Goal: Information Seeking & Learning: Find contact information

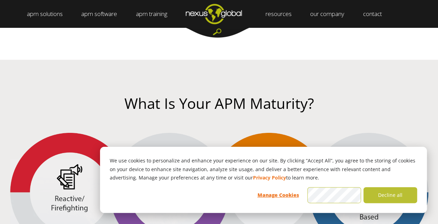
scroll to position [1253, 0]
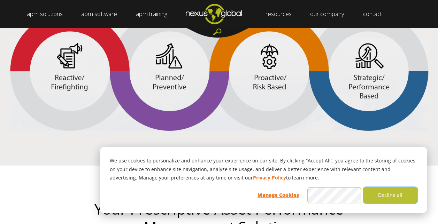
click at [380, 198] on button "Decline all" at bounding box center [390, 195] width 54 height 16
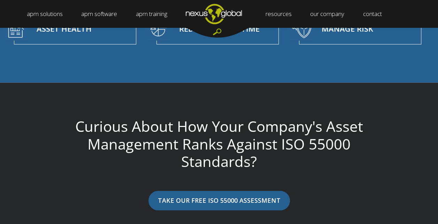
scroll to position [2367, 0]
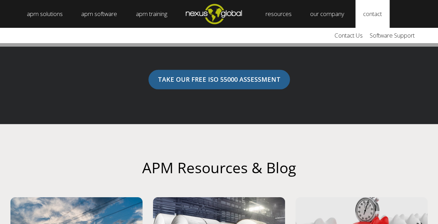
click at [378, 14] on link "contact" at bounding box center [372, 14] width 34 height 28
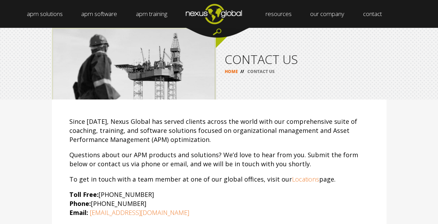
scroll to position [70, 0]
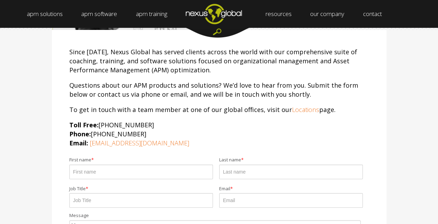
click at [183, 127] on p "Toll Free: 855-488-0068 Phone: +1 (919) 488-0068 Email: info@nexusglobal.com" at bounding box center [218, 133] width 299 height 27
click at [297, 109] on link "Locations" at bounding box center [305, 109] width 27 height 8
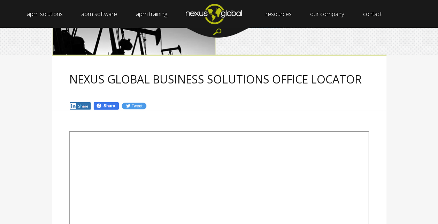
scroll to position [70, 0]
